Goal: Information Seeking & Learning: Compare options

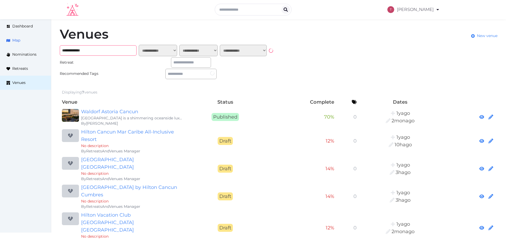
drag, startPoint x: 123, startPoint y: 52, endPoint x: 6, endPoint y: 38, distance: 118.2
click at [0, 40] on div "**********" at bounding box center [253, 160] width 506 height 283
paste input "**********"
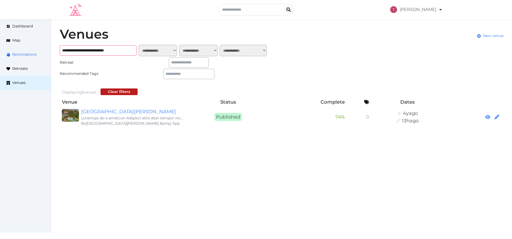
drag, startPoint x: 130, startPoint y: 50, endPoint x: 0, endPoint y: 48, distance: 130.2
click at [0, 48] on div "**********" at bounding box center [256, 77] width 512 height 117
paste input "text"
type input "**********"
click at [122, 50] on input "**********" at bounding box center [98, 50] width 77 height 10
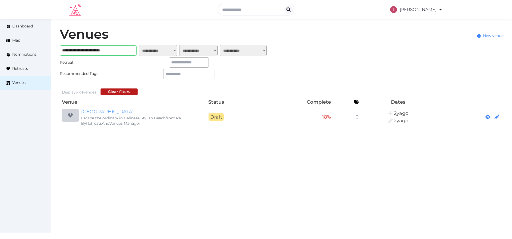
click at [148, 111] on link "[GEOGRAPHIC_DATA]" at bounding box center [132, 111] width 102 height 7
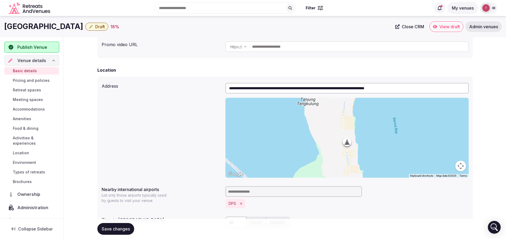
scroll to position [126, 0]
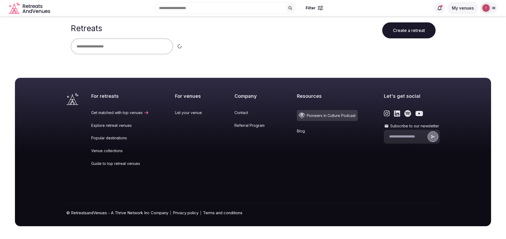
click at [130, 45] on input "text" at bounding box center [122, 46] width 102 height 16
paste input "*********"
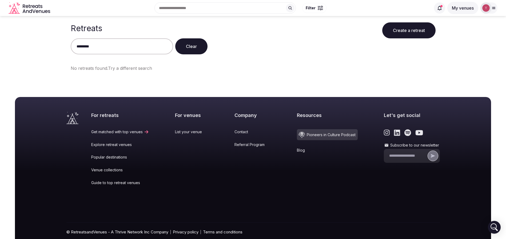
click at [249, 47] on div "********* Clear" at bounding box center [253, 46] width 365 height 16
drag, startPoint x: 148, startPoint y: 43, endPoint x: 0, endPoint y: 38, distance: 147.6
click at [0, 38] on main "Retreats Create a retreat ********* Clear No retreats found. Try a different se…" at bounding box center [253, 49] width 506 height 66
type input "******"
drag, startPoint x: 184, startPoint y: 45, endPoint x: 148, endPoint y: 51, distance: 36.8
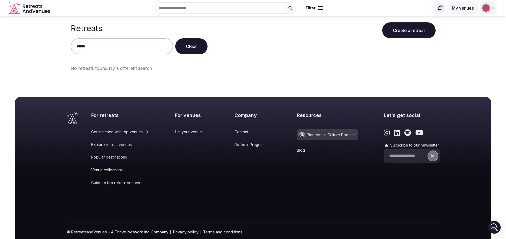
click at [184, 46] on button "Clear" at bounding box center [191, 46] width 32 height 16
click at [112, 50] on input "text" at bounding box center [122, 46] width 102 height 16
drag, startPoint x: 116, startPoint y: 47, endPoint x: 0, endPoint y: 42, distance: 116.4
click at [0, 42] on main "Retreats Create a retreat *** Clear No retreats found. Try a different search" at bounding box center [253, 49] width 506 height 66
type input "***"
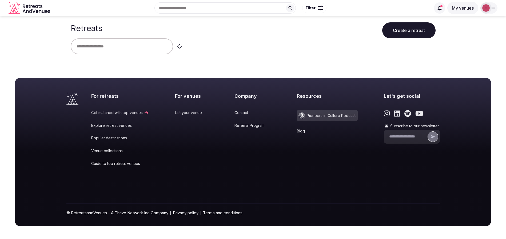
click at [102, 43] on input "text" at bounding box center [122, 46] width 102 height 16
type input "***"
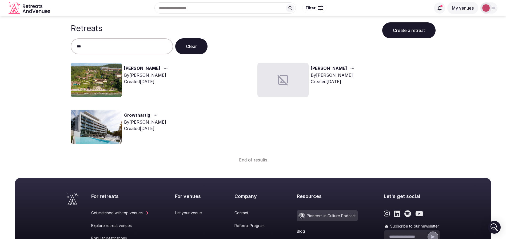
click at [96, 77] on img at bounding box center [96, 80] width 51 height 34
click at [138, 68] on link "Harman" at bounding box center [142, 68] width 36 height 7
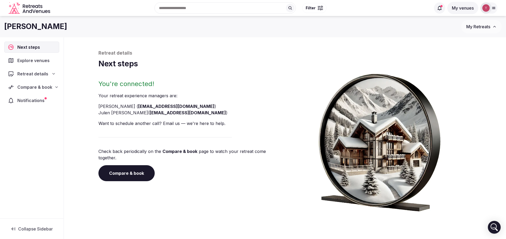
click at [142, 165] on link "Compare & book" at bounding box center [126, 173] width 56 height 16
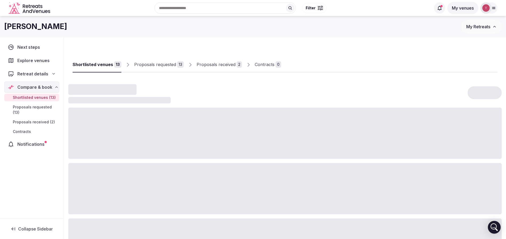
click at [346, 67] on div at bounding box center [389, 67] width 216 height 9
click at [220, 63] on div "Proposals received" at bounding box center [216, 64] width 39 height 6
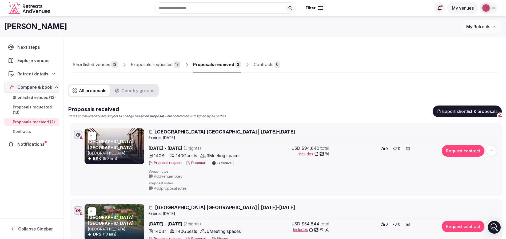
click at [463, 110] on button "Export shortlist & proposals" at bounding box center [467, 112] width 69 height 12
click at [315, 85] on div "All proposals Country groups Proposals received Rates and availability are subj…" at bounding box center [285, 178] width 434 height 188
click at [88, 63] on div "Shortlisted venues" at bounding box center [92, 64] width 38 height 6
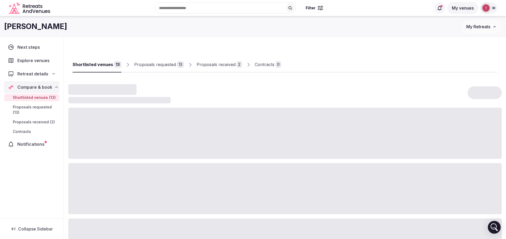
click at [88, 63] on div "Shortlisted venues" at bounding box center [93, 64] width 41 height 6
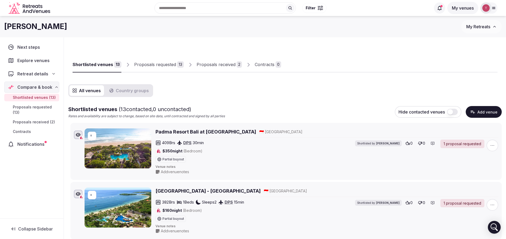
click at [486, 112] on button "Add venue" at bounding box center [484, 112] width 36 height 12
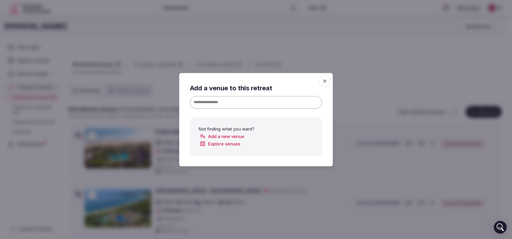
click at [232, 102] on input at bounding box center [256, 102] width 132 height 13
paste input "**********"
drag, startPoint x: 216, startPoint y: 101, endPoint x: 334, endPoint y: 106, distance: 118.0
type input "**********"
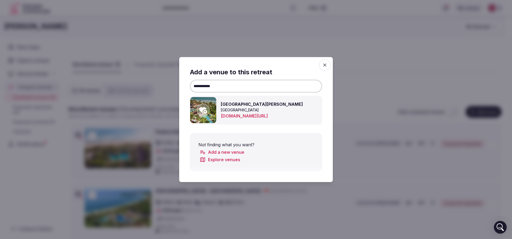
click at [207, 110] on icon at bounding box center [203, 110] width 8 height 11
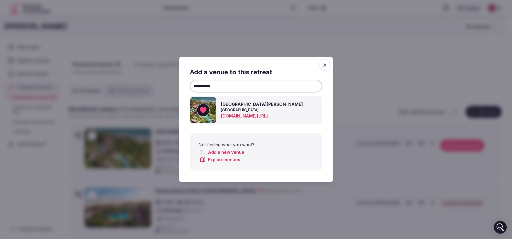
click at [298, 35] on div at bounding box center [256, 119] width 512 height 239
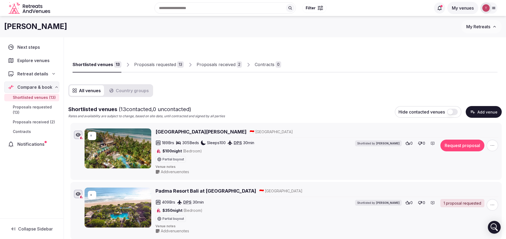
click at [249, 48] on div "Shortlisted venues 13 Proposals requested 13 Proposals received 2 Contracts 0" at bounding box center [285, 60] width 425 height 25
click at [382, 56] on div "Shortlisted venues 13 Proposals requested 13 Proposals received 2 Contracts 0" at bounding box center [285, 60] width 425 height 25
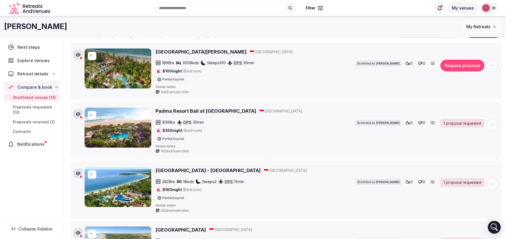
scroll to position [40, 0]
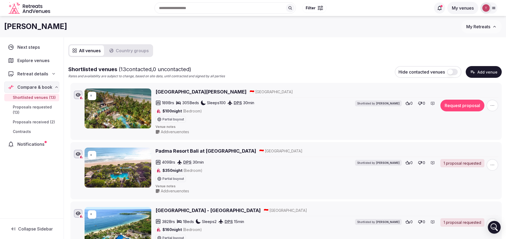
click at [186, 151] on h2 "Padma Resort Bali at Legian" at bounding box center [206, 151] width 101 height 7
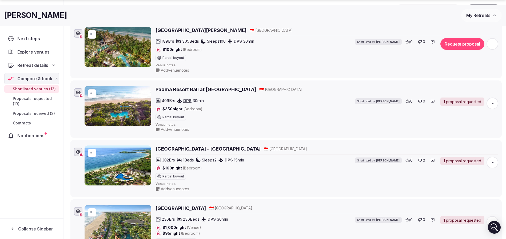
scroll to position [120, 0]
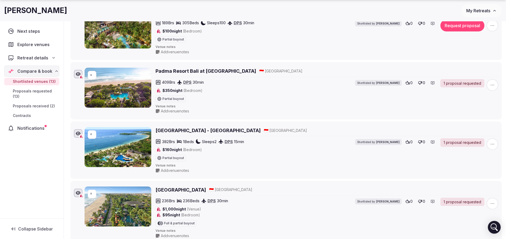
click at [202, 132] on h2 "Nusa Dua Beach Hotel & Spa - Bali" at bounding box center [208, 130] width 105 height 7
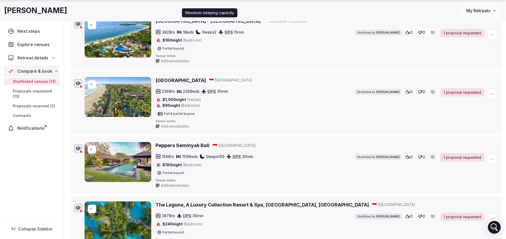
scroll to position [240, 0]
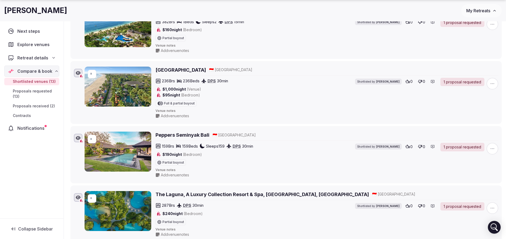
click at [189, 69] on h2 "Legian Beach Hotel" at bounding box center [181, 70] width 50 height 7
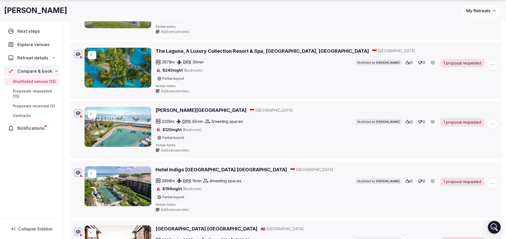
scroll to position [400, 0]
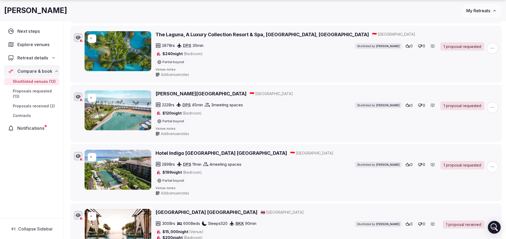
click at [213, 95] on h2 "Wyndham Tamansari Jivva Resort Bali" at bounding box center [201, 93] width 91 height 7
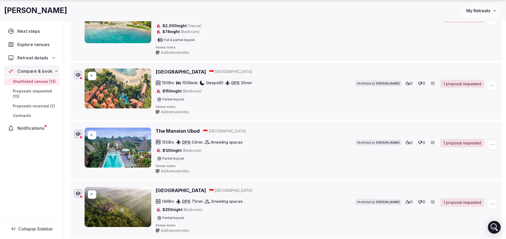
scroll to position [680, 0]
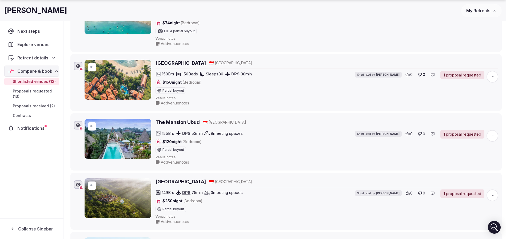
click at [192, 64] on h2 "Bali Tropic Resort & Spa" at bounding box center [181, 63] width 50 height 7
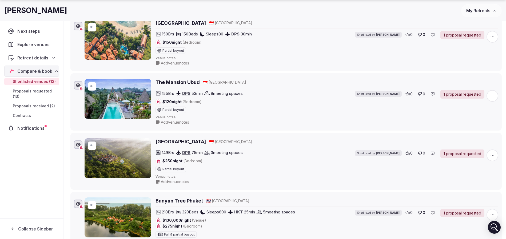
scroll to position [760, 0]
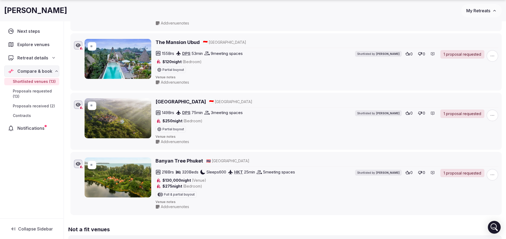
click at [187, 101] on h2 "[GEOGRAPHIC_DATA]" at bounding box center [181, 101] width 50 height 7
click at [496, 116] on span "button" at bounding box center [493, 116] width 12 height 12
click at [481, 84] on button "Mark as not a fit" at bounding box center [476, 83] width 45 height 9
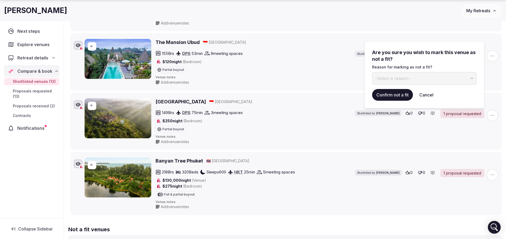
click at [422, 77] on button "-Select a reason-" at bounding box center [424, 78] width 105 height 13
click at [402, 77] on input at bounding box center [420, 78] width 96 height 13
type input "**********"
click at [399, 94] on button "Confirm not a fit" at bounding box center [392, 95] width 41 height 12
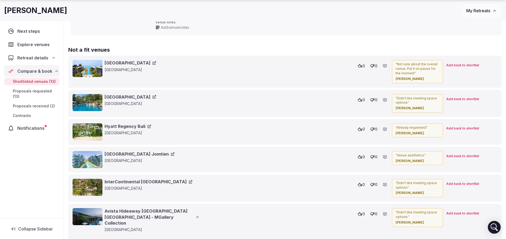
scroll to position [1081, 0]
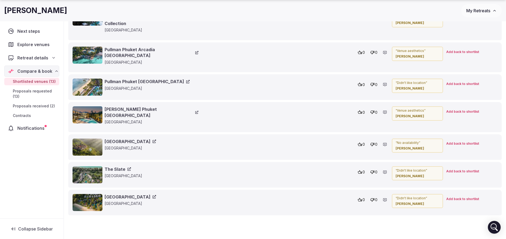
click at [466, 142] on span "Add back to shortlist" at bounding box center [462, 144] width 33 height 5
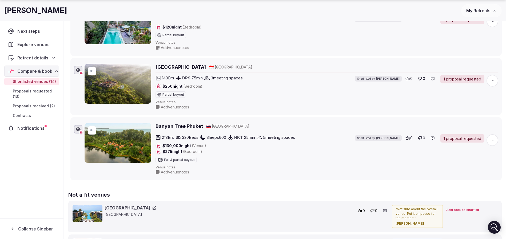
scroll to position [800, 0]
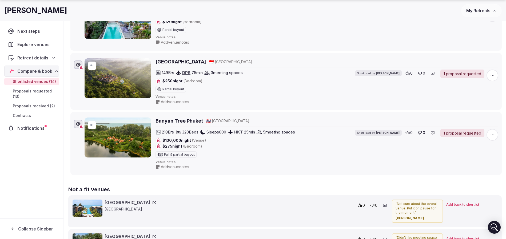
click at [492, 78] on span "button" at bounding box center [493, 76] width 12 height 12
click at [477, 43] on button "Mark as not a fit" at bounding box center [476, 43] width 45 height 9
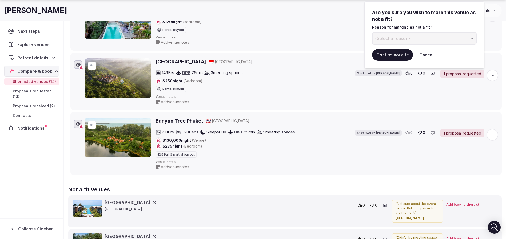
click at [383, 38] on span "-Select a reason-" at bounding box center [392, 38] width 35 height 6
click at [399, 40] on input at bounding box center [420, 38] width 96 height 13
paste input "**********"
type input "**********"
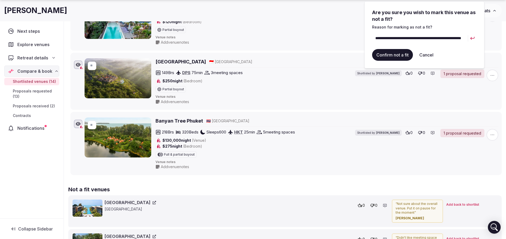
click at [399, 56] on button "Confirm not a fit" at bounding box center [392, 55] width 41 height 12
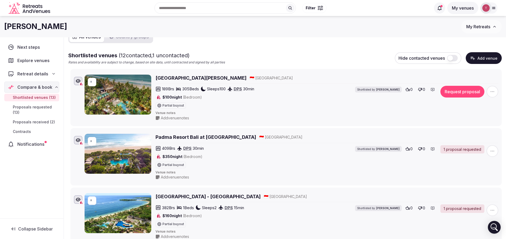
scroll to position [0, 0]
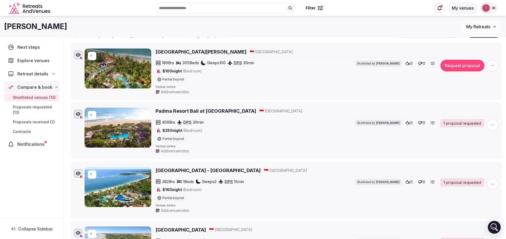
scroll to position [40, 0]
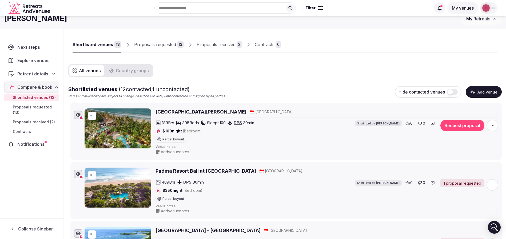
scroll to position [0, 0]
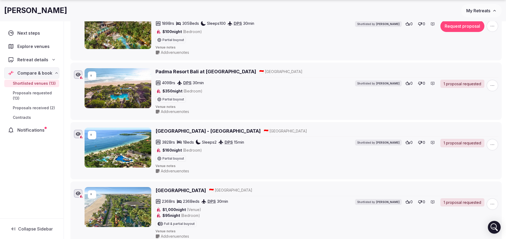
scroll to position [120, 0]
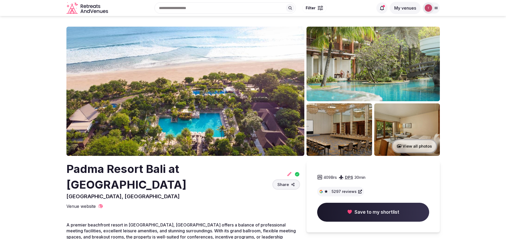
click at [211, 103] on img at bounding box center [185, 91] width 238 height 129
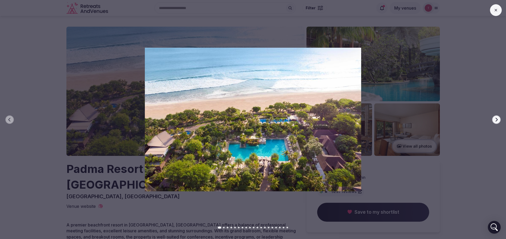
click at [494, 118] on button "Next slide" at bounding box center [496, 120] width 9 height 9
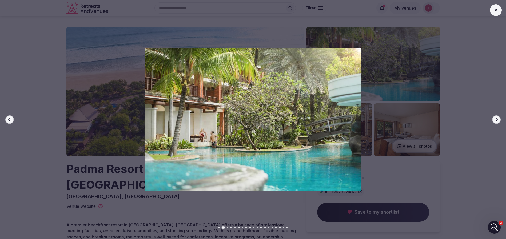
click at [495, 119] on icon "button" at bounding box center [496, 120] width 4 height 4
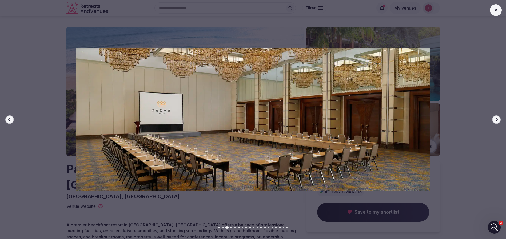
click at [495, 119] on icon "button" at bounding box center [496, 120] width 4 height 4
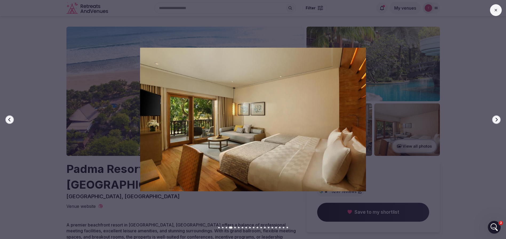
click at [495, 119] on icon "button" at bounding box center [496, 120] width 4 height 4
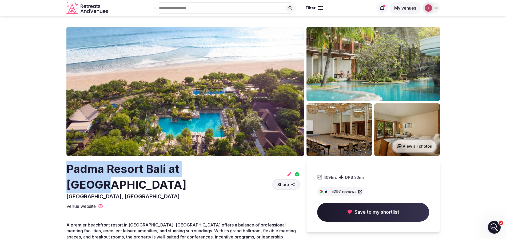
drag, startPoint x: 49, startPoint y: 172, endPoint x: 233, endPoint y: 168, distance: 183.9
click at [258, 80] on img at bounding box center [185, 91] width 238 height 129
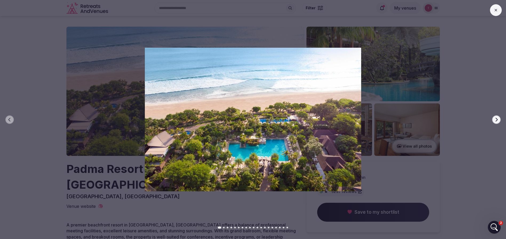
click at [501, 121] on div at bounding box center [251, 120] width 510 height 144
click at [497, 118] on icon "button" at bounding box center [496, 120] width 4 height 4
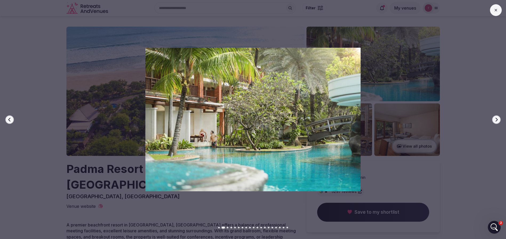
click at [497, 118] on icon "button" at bounding box center [496, 120] width 4 height 4
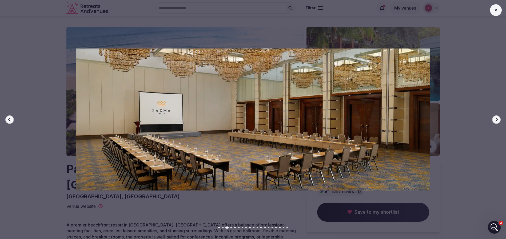
click at [490, 120] on div at bounding box center [251, 120] width 510 height 144
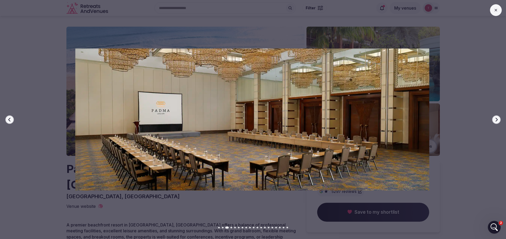
click at [488, 121] on div at bounding box center [250, 120] width 510 height 144
click at [494, 119] on icon "button" at bounding box center [496, 120] width 4 height 4
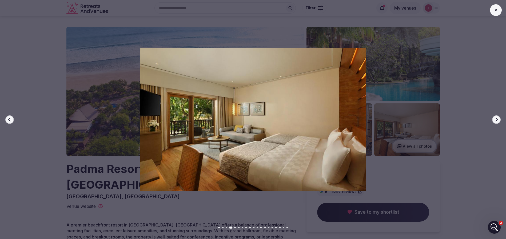
click at [494, 119] on icon "button" at bounding box center [496, 120] width 4 height 4
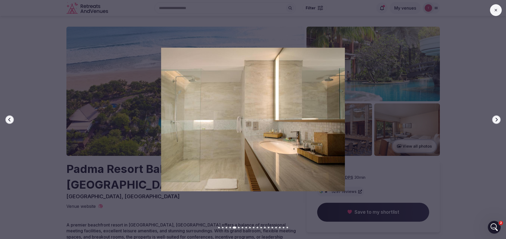
click at [494, 119] on icon "button" at bounding box center [496, 120] width 4 height 4
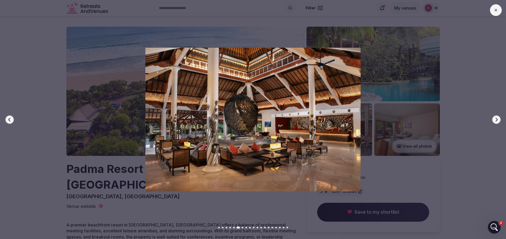
click at [494, 119] on icon "button" at bounding box center [496, 120] width 4 height 4
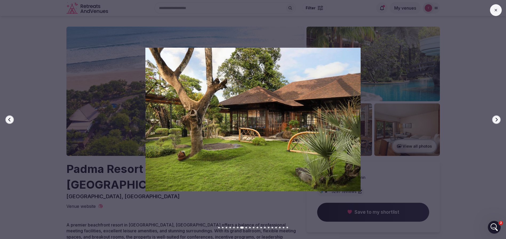
click at [494, 120] on icon "button" at bounding box center [496, 120] width 4 height 4
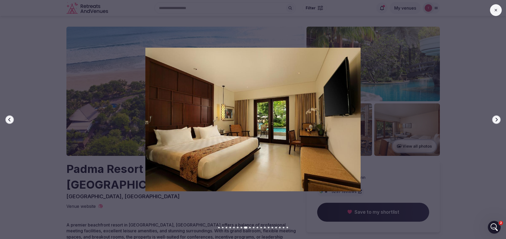
click at [494, 120] on icon "button" at bounding box center [496, 120] width 4 height 4
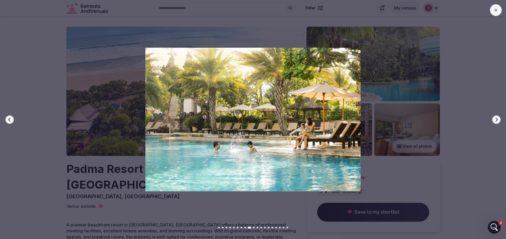
click at [494, 120] on icon "button" at bounding box center [496, 120] width 4 height 4
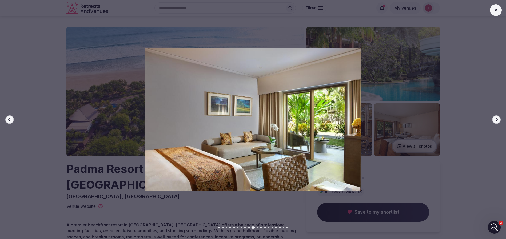
click at [494, 120] on icon "button" at bounding box center [496, 120] width 4 height 4
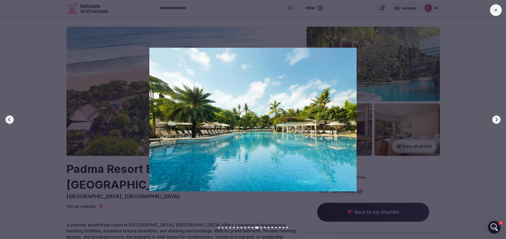
click at [494, 120] on icon "button" at bounding box center [496, 120] width 4 height 4
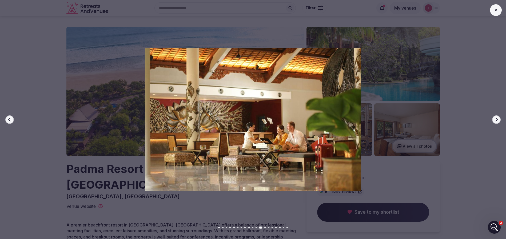
click at [494, 120] on icon "button" at bounding box center [496, 120] width 4 height 4
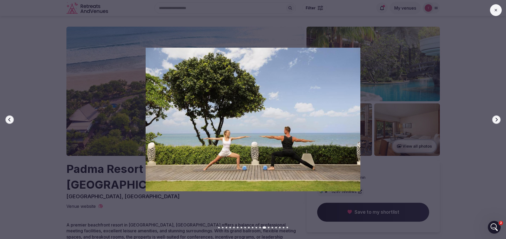
click at [494, 120] on icon "button" at bounding box center [496, 120] width 4 height 4
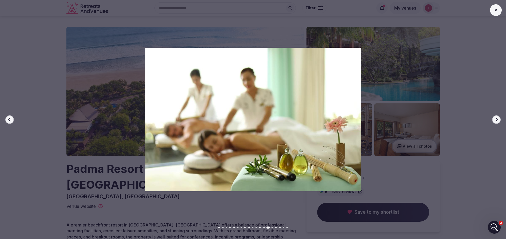
click at [494, 120] on icon "button" at bounding box center [496, 120] width 4 height 4
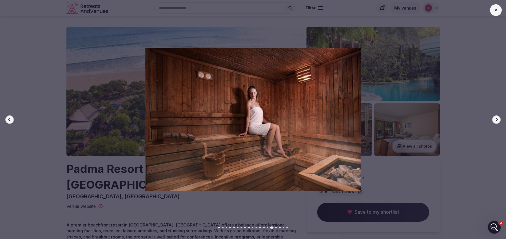
click at [494, 120] on icon "button" at bounding box center [496, 120] width 4 height 4
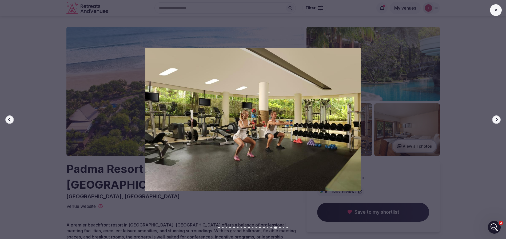
click at [494, 120] on icon "button" at bounding box center [496, 120] width 4 height 4
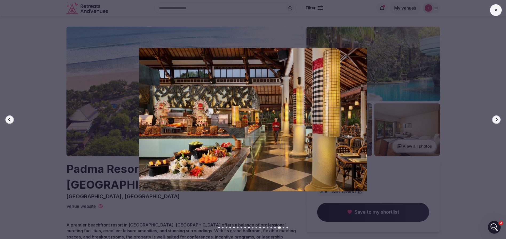
click at [494, 120] on icon "button" at bounding box center [496, 120] width 4 height 4
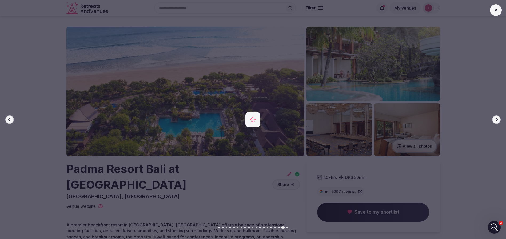
click at [494, 120] on icon "button" at bounding box center [496, 120] width 4 height 4
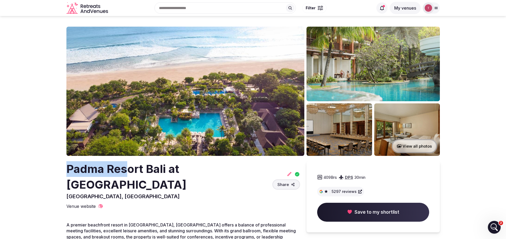
drag, startPoint x: 42, startPoint y: 159, endPoint x: 132, endPoint y: 170, distance: 90.6
click at [132, 170] on h2 "Padma Resort Bali at Legian" at bounding box center [168, 176] width 204 height 31
drag, startPoint x: 43, startPoint y: 168, endPoint x: 133, endPoint y: 169, distance: 89.9
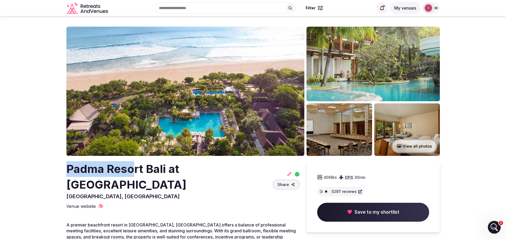
click at [133, 169] on h2 "Padma Resort Bali at Legian" at bounding box center [168, 176] width 204 height 31
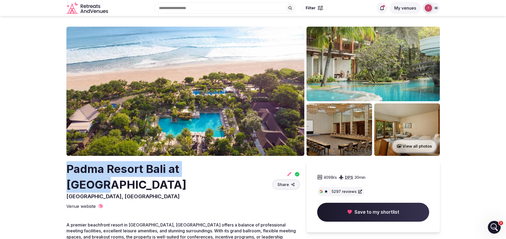
drag, startPoint x: 142, startPoint y: 179, endPoint x: 226, endPoint y: 168, distance: 84.5
copy h2 "Padma Resort Bali at Legian"
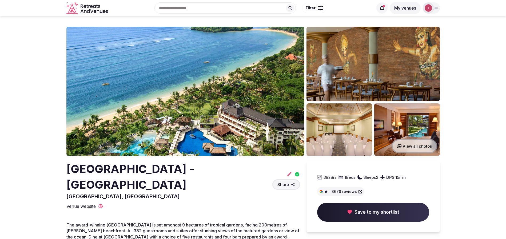
click at [224, 101] on img at bounding box center [185, 91] width 238 height 129
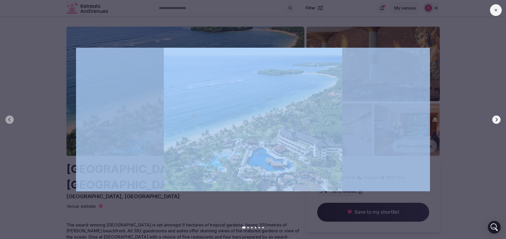
drag, startPoint x: 501, startPoint y: 118, endPoint x: 498, endPoint y: 120, distance: 3.0
click at [499, 118] on div "Previous slide Next slide" at bounding box center [253, 119] width 506 height 239
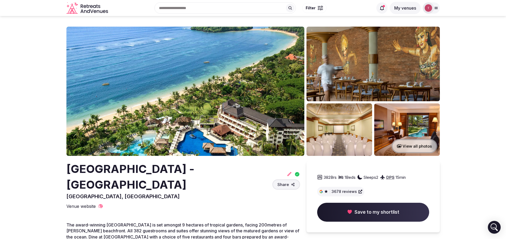
click at [241, 104] on img at bounding box center [185, 91] width 238 height 129
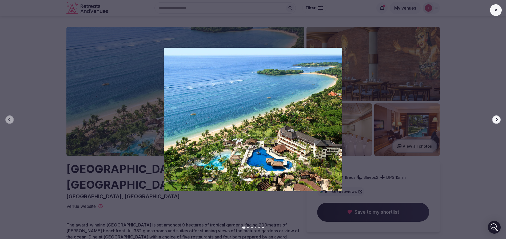
click at [498, 119] on icon "button" at bounding box center [497, 120] width 2 height 4
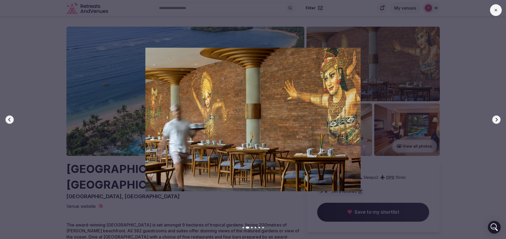
click at [498, 119] on icon "button" at bounding box center [497, 120] width 2 height 4
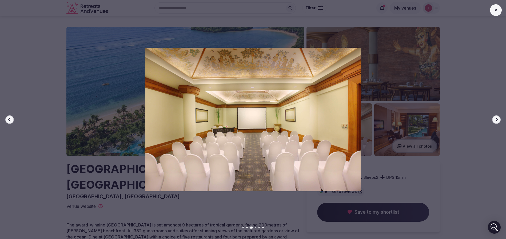
click at [498, 119] on icon "button" at bounding box center [497, 120] width 2 height 4
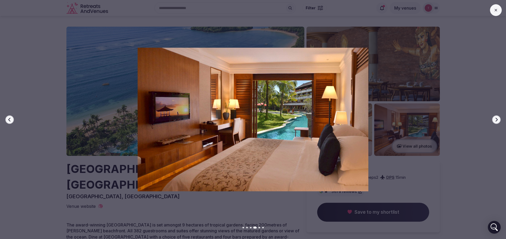
click at [498, 118] on icon "button" at bounding box center [496, 120] width 4 height 4
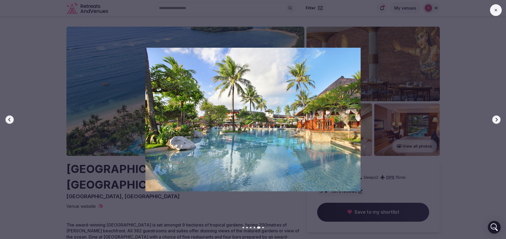
click at [498, 118] on icon "button" at bounding box center [496, 120] width 4 height 4
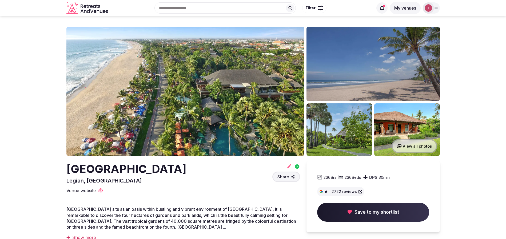
click at [212, 89] on img at bounding box center [185, 91] width 238 height 129
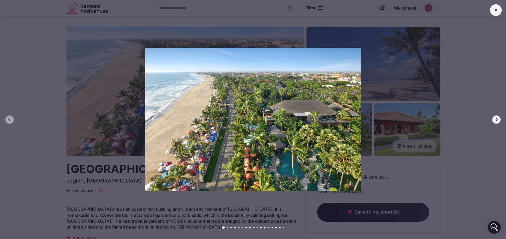
click at [495, 120] on icon "button" at bounding box center [496, 120] width 4 height 4
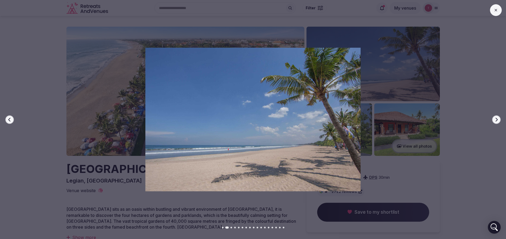
click at [495, 120] on icon "button" at bounding box center [496, 120] width 4 height 4
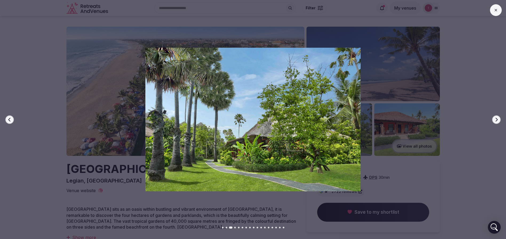
click at [495, 120] on icon "button" at bounding box center [496, 120] width 4 height 4
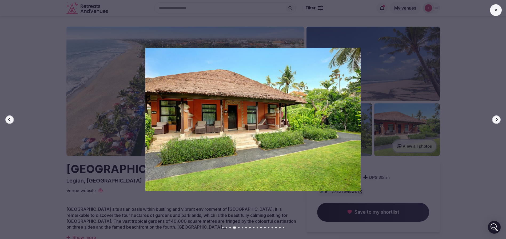
click at [495, 120] on icon "button" at bounding box center [496, 120] width 4 height 4
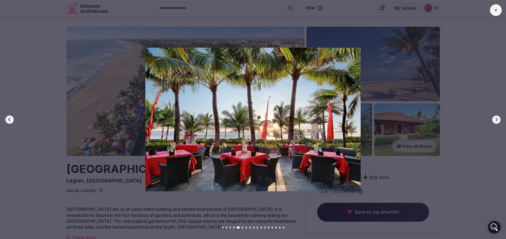
click at [495, 120] on icon "button" at bounding box center [496, 120] width 4 height 4
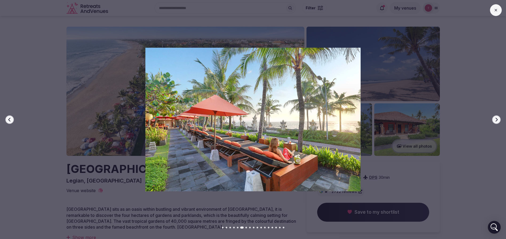
click at [495, 120] on icon "button" at bounding box center [496, 120] width 4 height 4
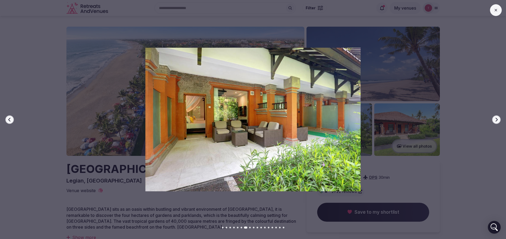
click at [495, 120] on icon "button" at bounding box center [496, 120] width 4 height 4
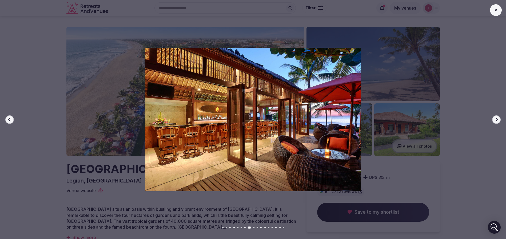
click at [495, 120] on icon "button" at bounding box center [496, 120] width 4 height 4
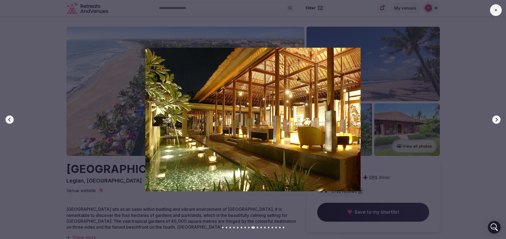
click at [495, 120] on icon "button" at bounding box center [496, 120] width 4 height 4
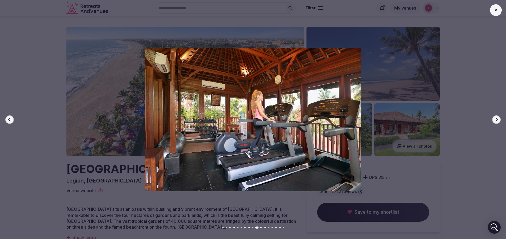
click at [495, 120] on icon "button" at bounding box center [496, 120] width 4 height 4
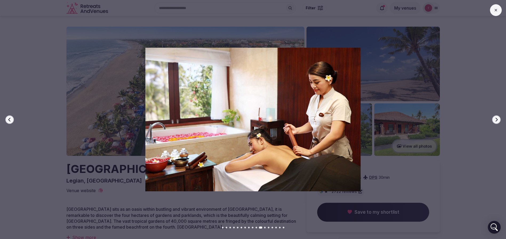
click at [495, 120] on icon "button" at bounding box center [496, 120] width 4 height 4
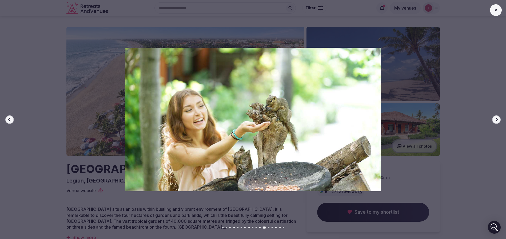
click at [495, 120] on icon "button" at bounding box center [496, 120] width 4 height 4
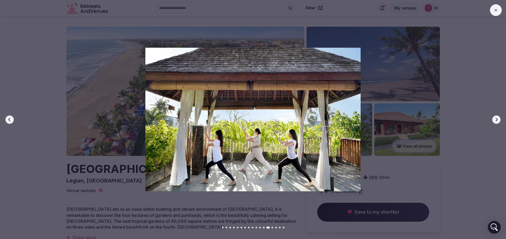
click at [495, 120] on icon "button" at bounding box center [496, 120] width 4 height 4
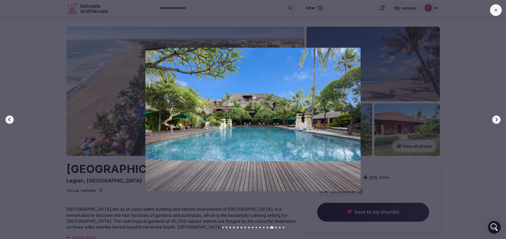
click at [495, 120] on icon "button" at bounding box center [496, 120] width 4 height 4
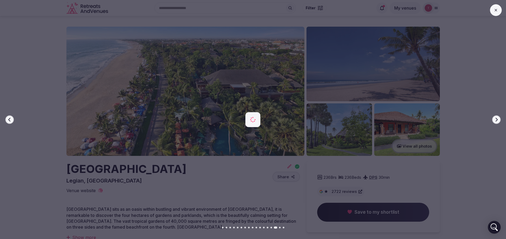
click at [495, 120] on icon "button" at bounding box center [496, 120] width 4 height 4
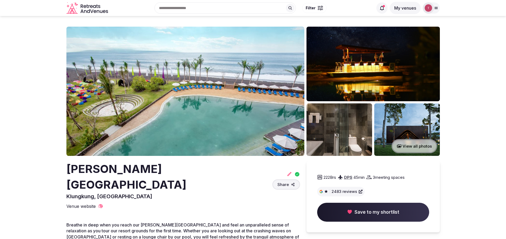
click at [181, 100] on img at bounding box center [185, 91] width 238 height 129
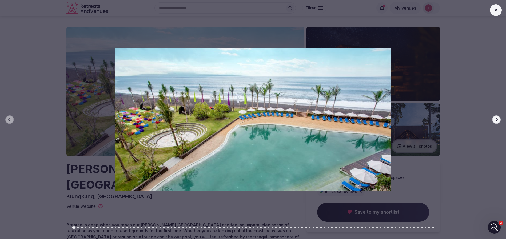
click at [496, 120] on icon "button" at bounding box center [496, 120] width 4 height 4
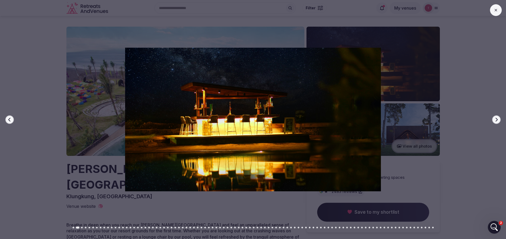
click at [496, 120] on icon "button" at bounding box center [496, 120] width 4 height 4
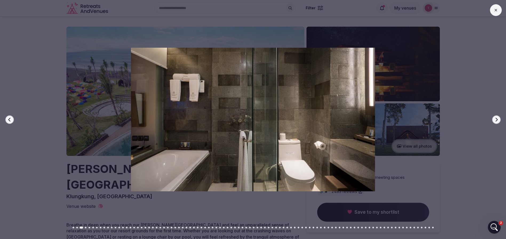
click at [496, 120] on icon "button" at bounding box center [496, 120] width 4 height 4
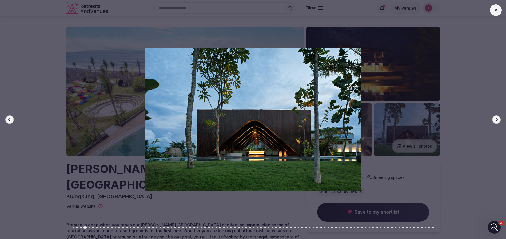
click at [496, 120] on icon "button" at bounding box center [496, 120] width 4 height 4
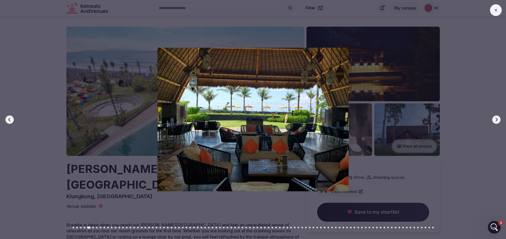
click at [496, 120] on icon "button" at bounding box center [496, 120] width 4 height 4
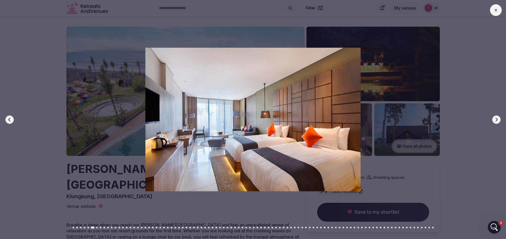
click at [496, 120] on icon "button" at bounding box center [496, 120] width 4 height 4
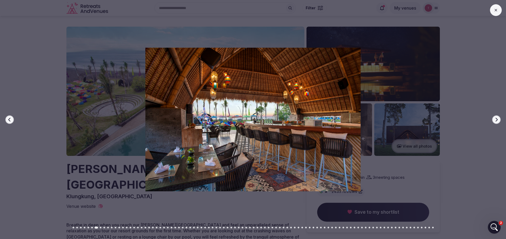
click at [496, 120] on icon "button" at bounding box center [496, 120] width 4 height 4
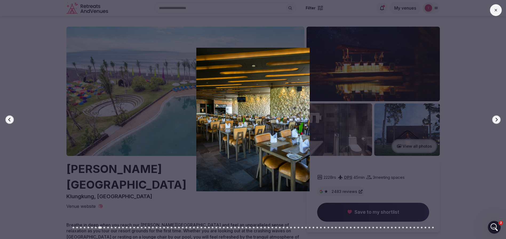
click at [496, 120] on icon "button" at bounding box center [496, 120] width 4 height 4
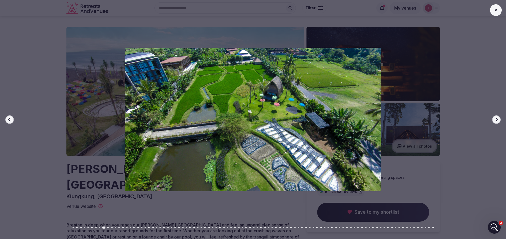
click at [496, 120] on icon "button" at bounding box center [496, 120] width 4 height 4
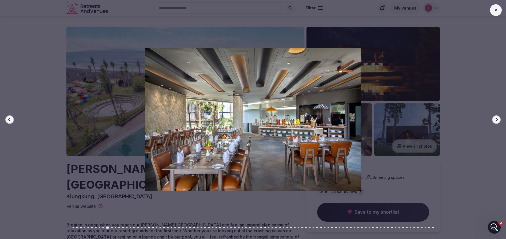
click at [496, 120] on icon "button" at bounding box center [496, 120] width 4 height 4
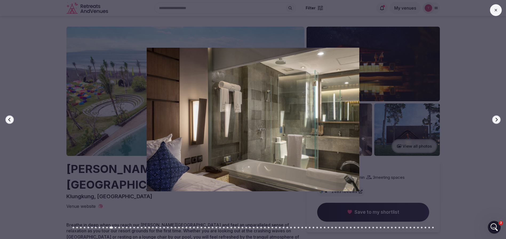
click at [496, 120] on icon "button" at bounding box center [496, 120] width 4 height 4
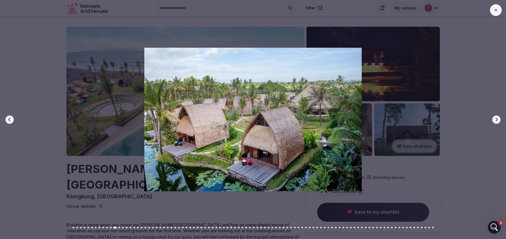
click at [496, 120] on icon "button" at bounding box center [496, 120] width 4 height 4
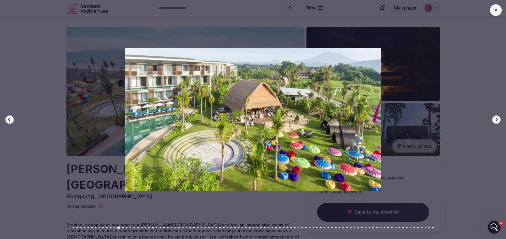
click at [496, 120] on icon "button" at bounding box center [496, 120] width 4 height 4
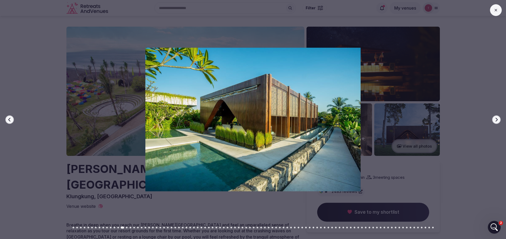
click at [496, 120] on icon "button" at bounding box center [496, 120] width 4 height 4
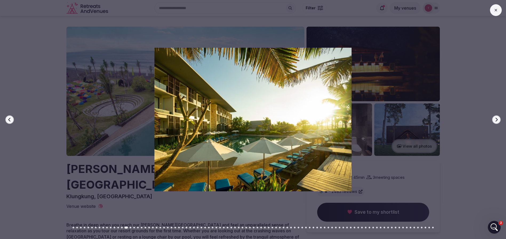
click at [496, 120] on icon "button" at bounding box center [496, 120] width 4 height 4
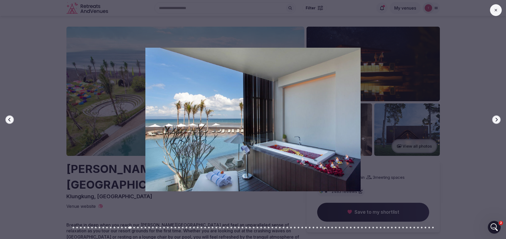
click at [496, 120] on icon "button" at bounding box center [496, 120] width 4 height 4
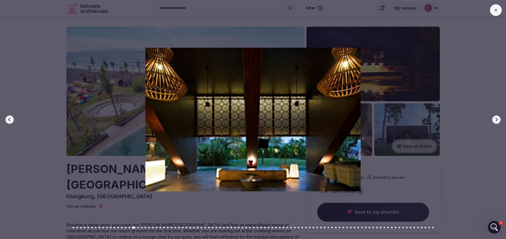
click at [496, 120] on icon "button" at bounding box center [496, 120] width 4 height 4
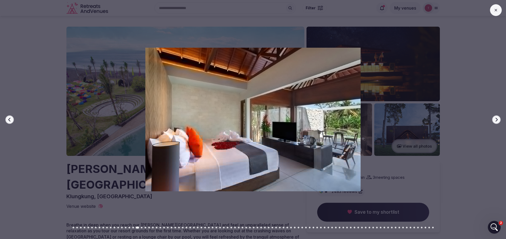
click at [496, 120] on icon "button" at bounding box center [496, 120] width 4 height 4
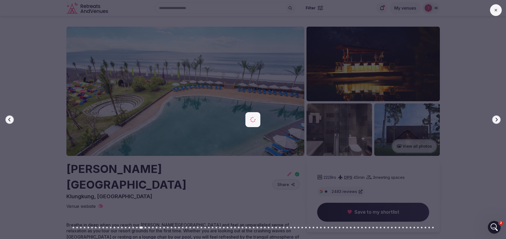
click at [496, 120] on icon "button" at bounding box center [496, 120] width 4 height 4
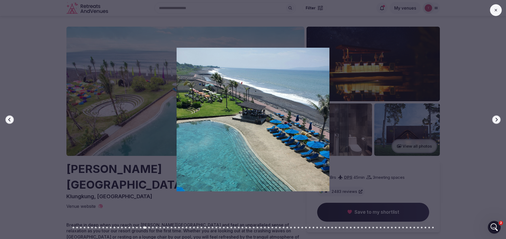
click at [496, 120] on icon "button" at bounding box center [496, 120] width 4 height 4
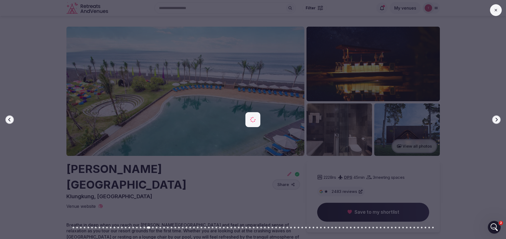
click at [496, 120] on icon "button" at bounding box center [496, 120] width 4 height 4
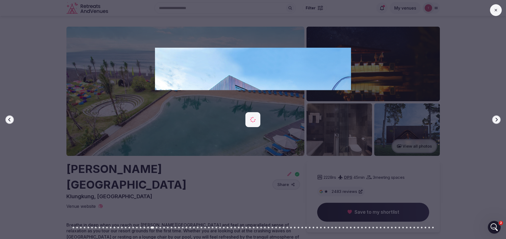
click at [496, 120] on icon "button" at bounding box center [496, 120] width 4 height 4
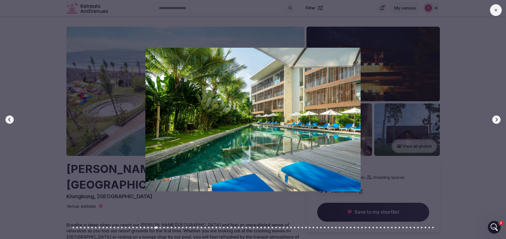
click at [496, 120] on icon "button" at bounding box center [496, 120] width 4 height 4
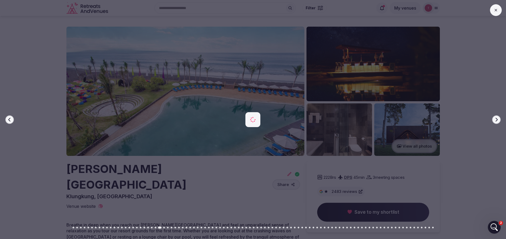
click at [496, 120] on icon "button" at bounding box center [496, 120] width 4 height 4
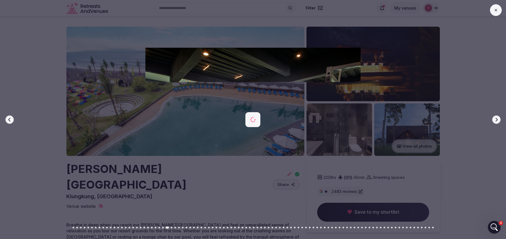
click at [496, 120] on icon "button" at bounding box center [496, 120] width 4 height 4
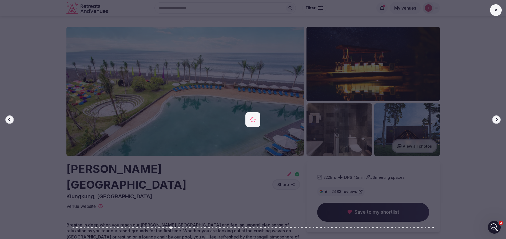
click at [496, 120] on icon "button" at bounding box center [496, 120] width 4 height 4
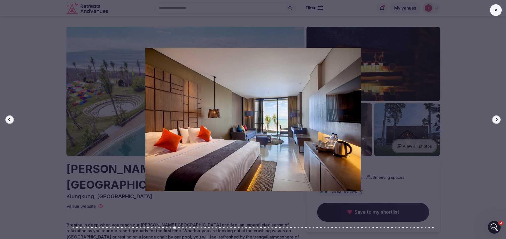
click at [496, 120] on icon "button" at bounding box center [496, 120] width 4 height 4
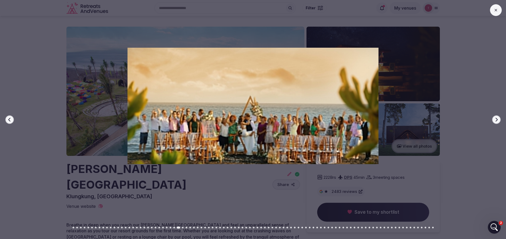
click at [496, 120] on icon "button" at bounding box center [496, 120] width 4 height 4
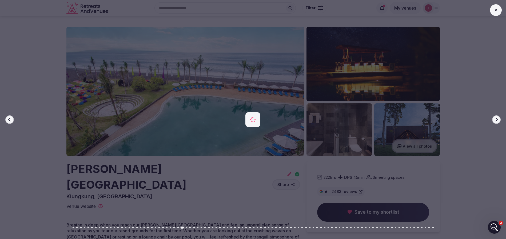
click at [496, 120] on icon "button" at bounding box center [496, 120] width 4 height 4
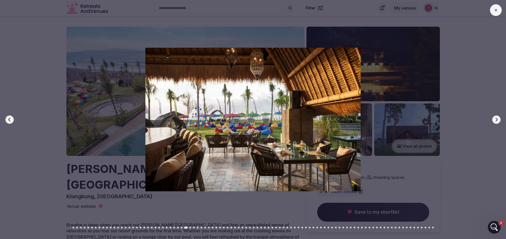
click at [8, 118] on icon "button" at bounding box center [9, 120] width 4 height 4
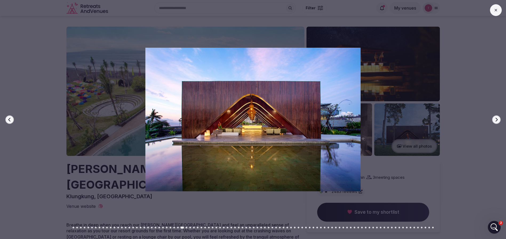
click at [498, 118] on icon "button" at bounding box center [496, 120] width 4 height 4
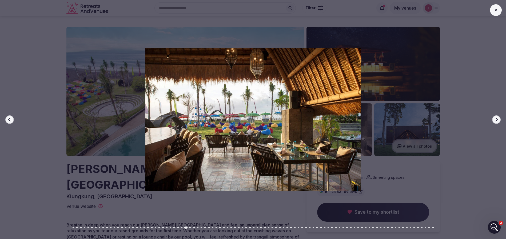
click at [498, 118] on icon "button" at bounding box center [496, 120] width 4 height 4
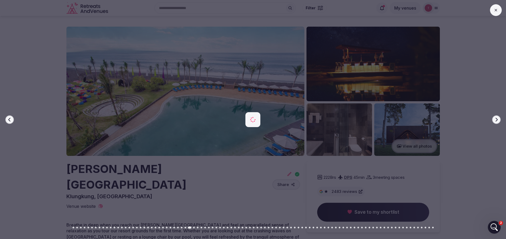
click at [498, 118] on icon "button" at bounding box center [496, 120] width 4 height 4
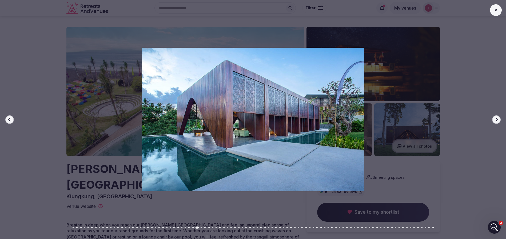
click at [498, 118] on icon "button" at bounding box center [496, 120] width 4 height 4
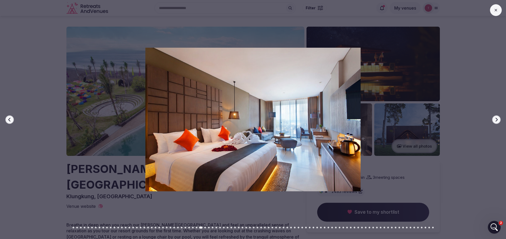
click at [498, 118] on icon "button" at bounding box center [496, 120] width 4 height 4
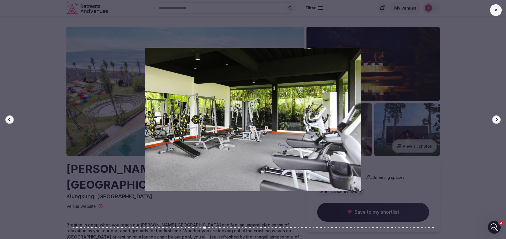
click at [498, 118] on icon "button" at bounding box center [496, 120] width 4 height 4
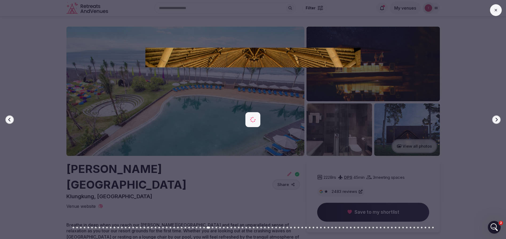
click at [498, 118] on icon "button" at bounding box center [496, 120] width 4 height 4
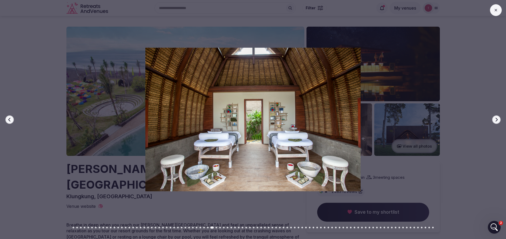
click at [10, 120] on icon "button" at bounding box center [9, 120] width 4 height 4
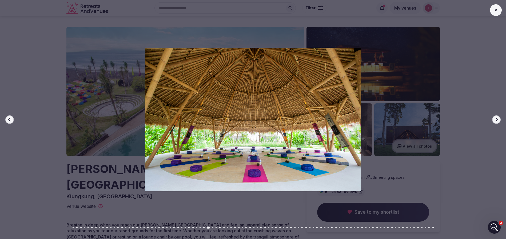
click at [497, 119] on icon "button" at bounding box center [497, 120] width 2 height 4
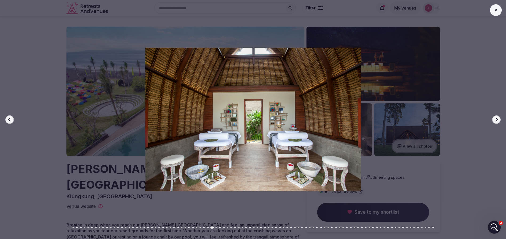
click at [497, 119] on icon "button" at bounding box center [497, 120] width 2 height 4
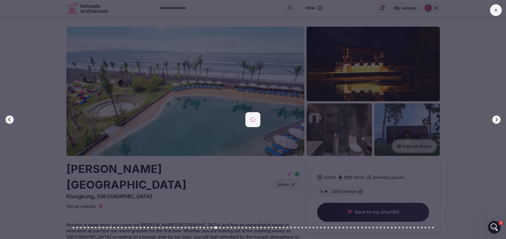
click at [497, 121] on icon "button" at bounding box center [497, 120] width 2 height 4
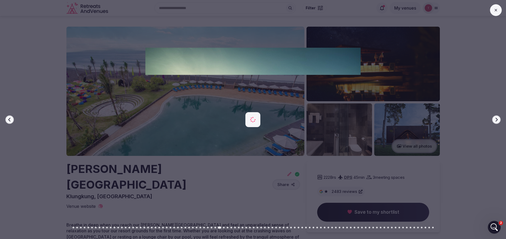
click at [497, 121] on icon "button" at bounding box center [497, 120] width 2 height 4
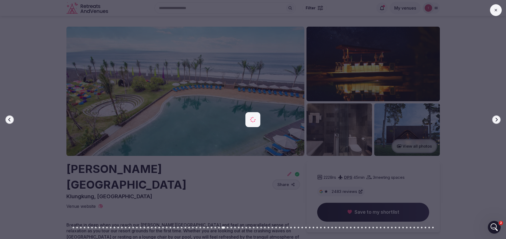
click at [497, 121] on icon "button" at bounding box center [497, 120] width 2 height 4
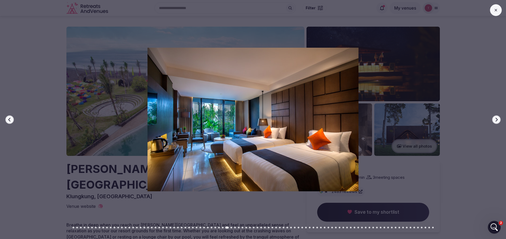
click at [497, 121] on icon "button" at bounding box center [497, 120] width 2 height 4
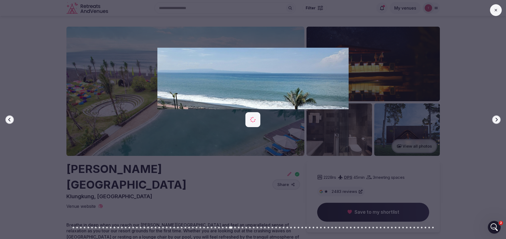
click at [497, 121] on icon "button" at bounding box center [497, 120] width 2 height 4
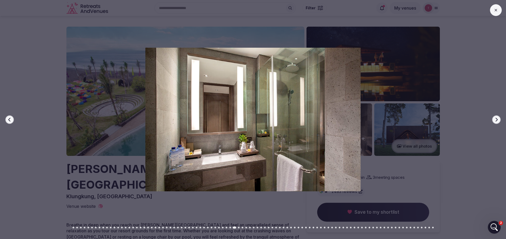
click at [497, 121] on icon "button" at bounding box center [497, 120] width 2 height 4
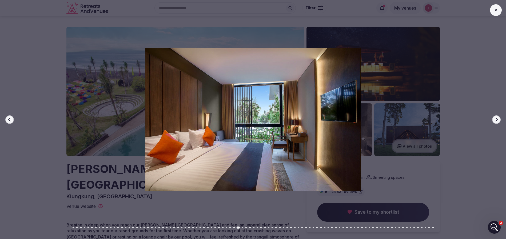
click at [497, 121] on icon "button" at bounding box center [497, 120] width 2 height 4
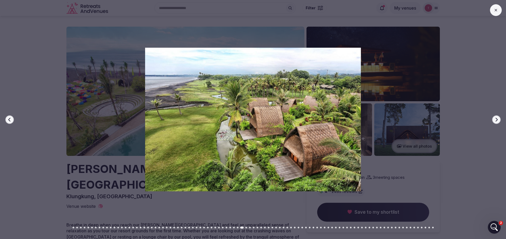
click at [497, 121] on icon "button" at bounding box center [497, 120] width 2 height 4
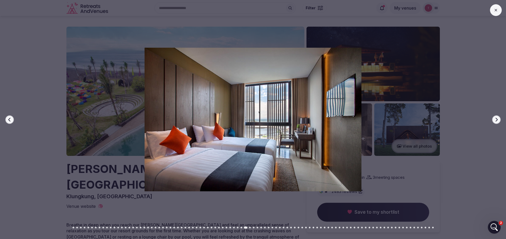
click at [497, 121] on icon "button" at bounding box center [497, 120] width 2 height 4
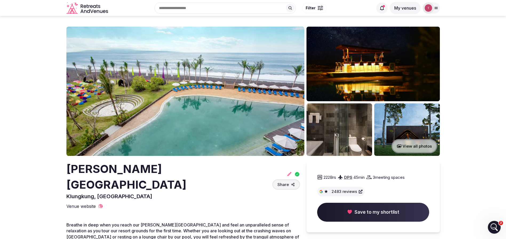
drag, startPoint x: 55, startPoint y: 165, endPoint x: 148, endPoint y: 187, distance: 95.5
copy h2 "[PERSON_NAME][GEOGRAPHIC_DATA]"
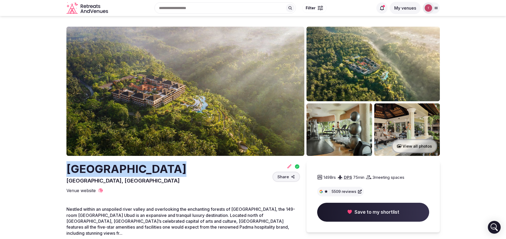
drag, startPoint x: 57, startPoint y: 169, endPoint x: 179, endPoint y: 165, distance: 122.2
click at [223, 79] on img at bounding box center [185, 91] width 238 height 129
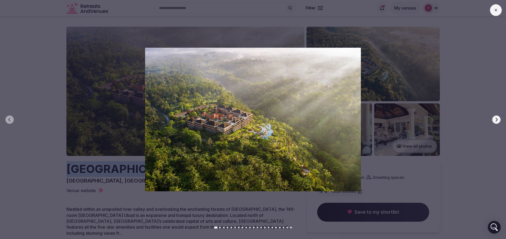
click at [498, 117] on button "Next slide" at bounding box center [496, 120] width 9 height 9
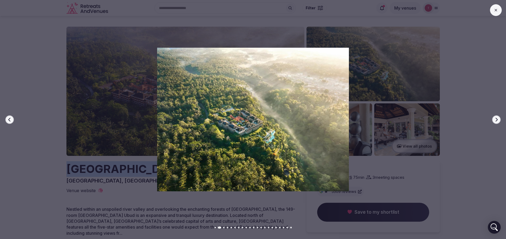
click at [498, 118] on icon "button" at bounding box center [496, 120] width 4 height 4
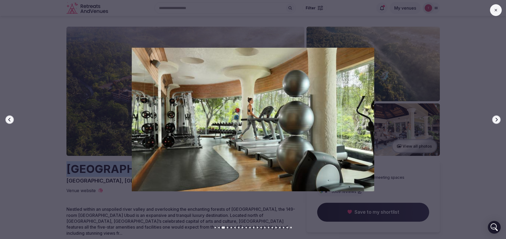
click at [498, 118] on icon "button" at bounding box center [496, 120] width 4 height 4
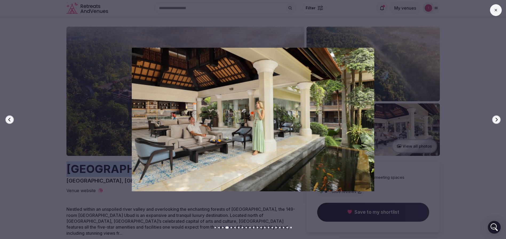
click at [498, 120] on icon "button" at bounding box center [496, 120] width 4 height 4
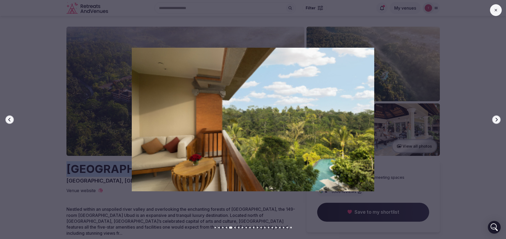
click at [498, 121] on icon "button" at bounding box center [496, 120] width 4 height 4
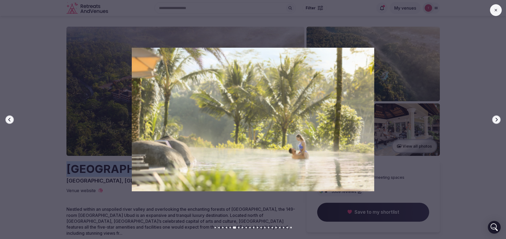
click at [498, 121] on icon "button" at bounding box center [496, 120] width 4 height 4
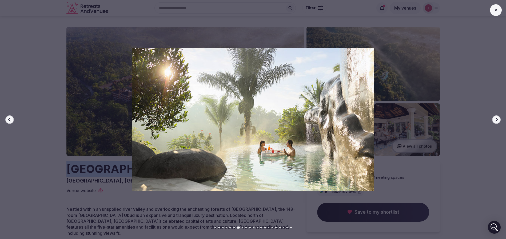
click at [498, 121] on icon "button" at bounding box center [496, 120] width 4 height 4
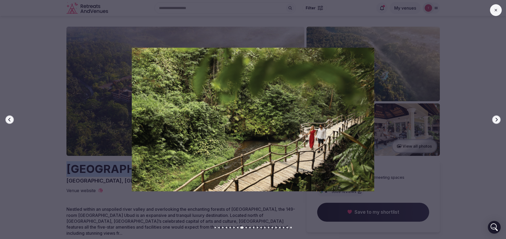
click at [498, 121] on icon "button" at bounding box center [496, 120] width 4 height 4
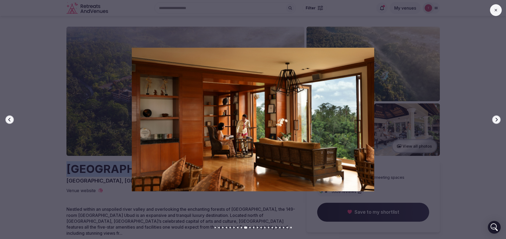
click at [498, 121] on icon "button" at bounding box center [496, 120] width 4 height 4
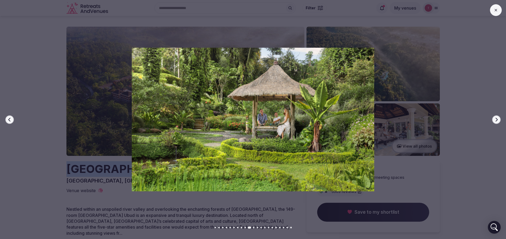
click at [498, 121] on icon "button" at bounding box center [496, 120] width 4 height 4
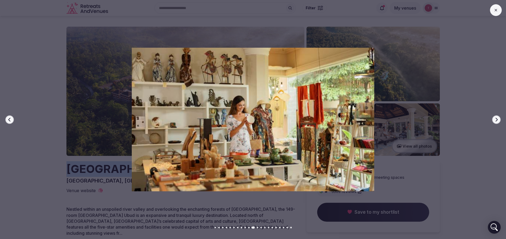
click at [498, 121] on icon "button" at bounding box center [496, 120] width 4 height 4
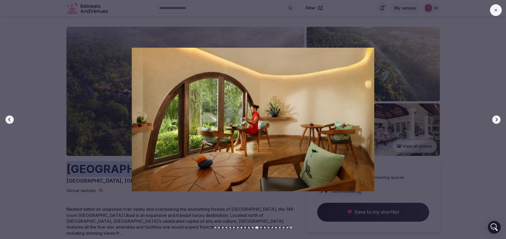
click at [498, 121] on icon "button" at bounding box center [496, 120] width 4 height 4
